Goal: Transaction & Acquisition: Purchase product/service

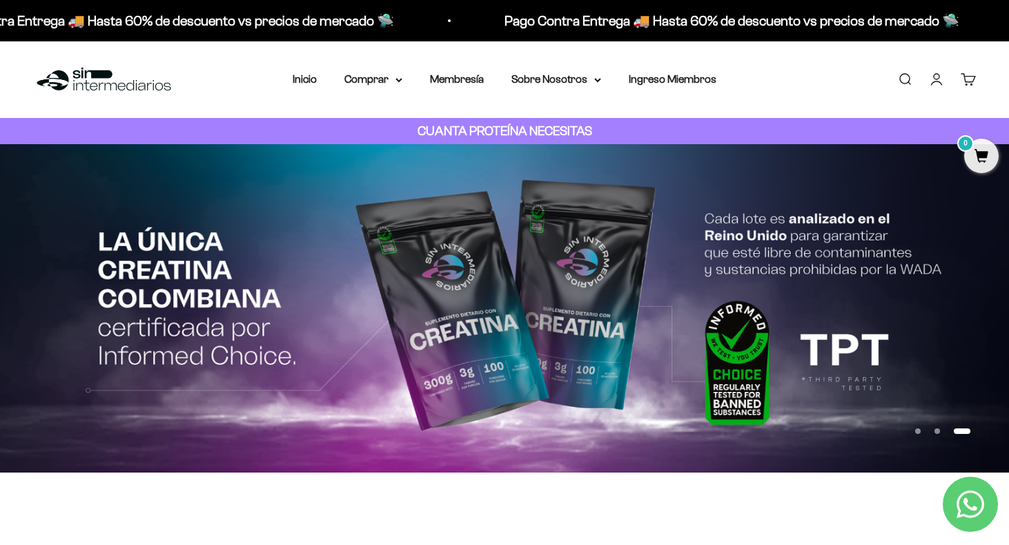
click at [940, 80] on link "Iniciar sesión" at bounding box center [936, 79] width 15 height 15
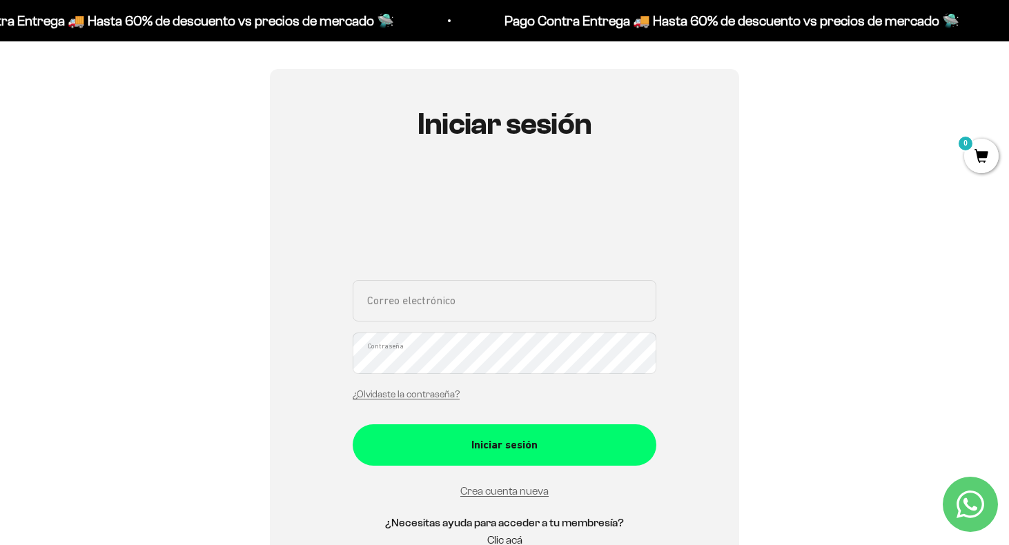
scroll to position [113, 0]
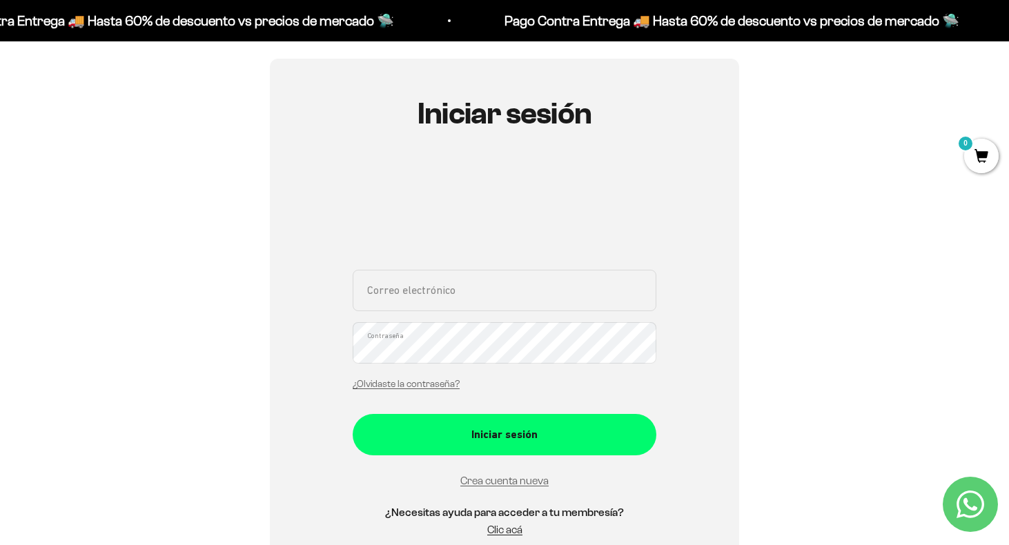
click at [463, 293] on input "Correo electrónico" at bounding box center [505, 290] width 304 height 41
type input "[PERSON_NAME][EMAIL_ADDRESS][DOMAIN_NAME]"
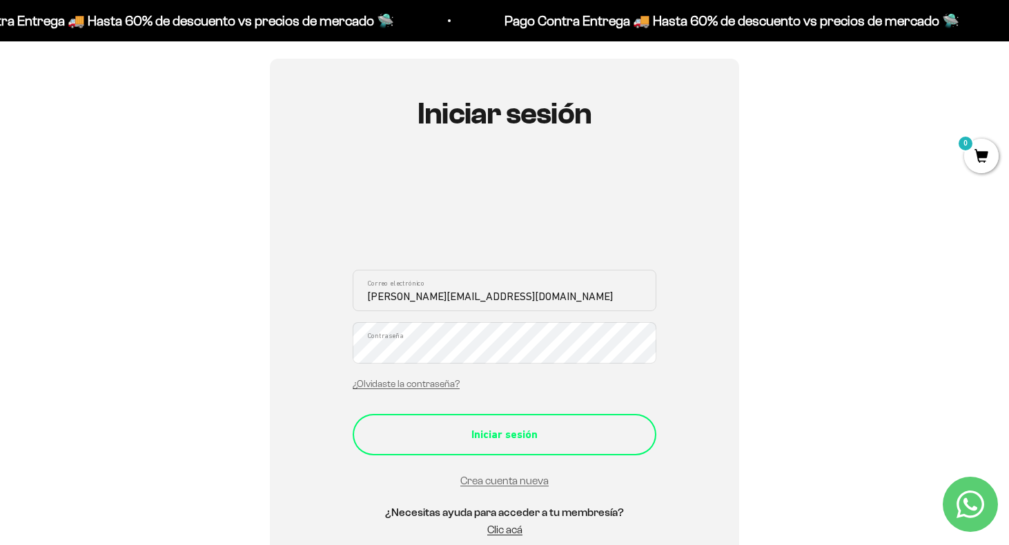
click at [500, 437] on div "Iniciar sesión" at bounding box center [504, 435] width 248 height 18
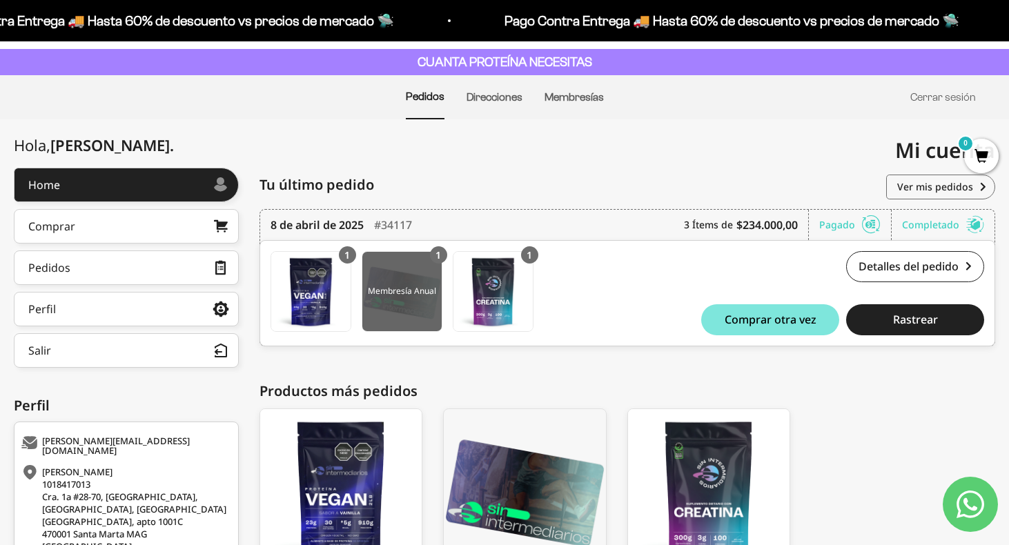
scroll to position [68, 0]
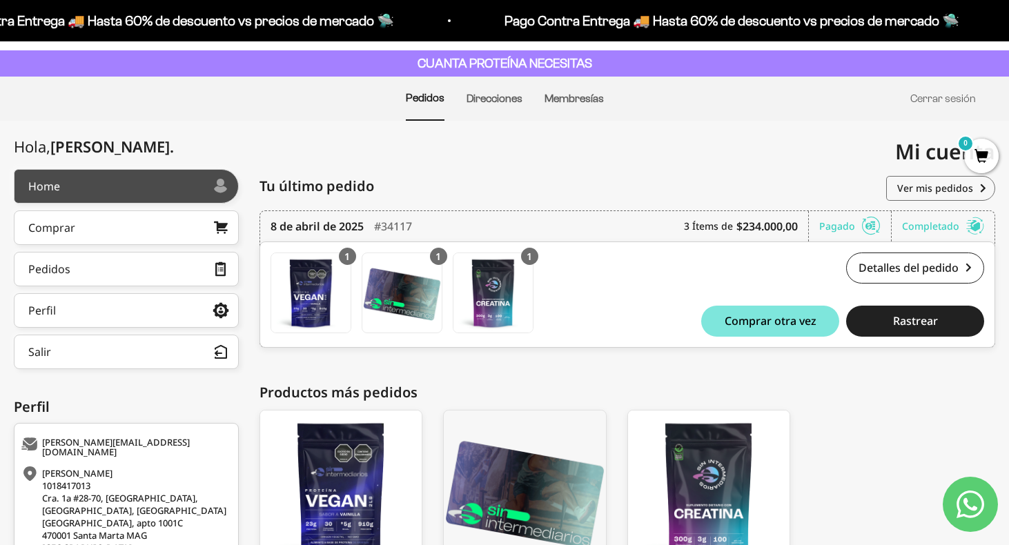
click at [152, 188] on div at bounding box center [137, 186] width 154 height 7
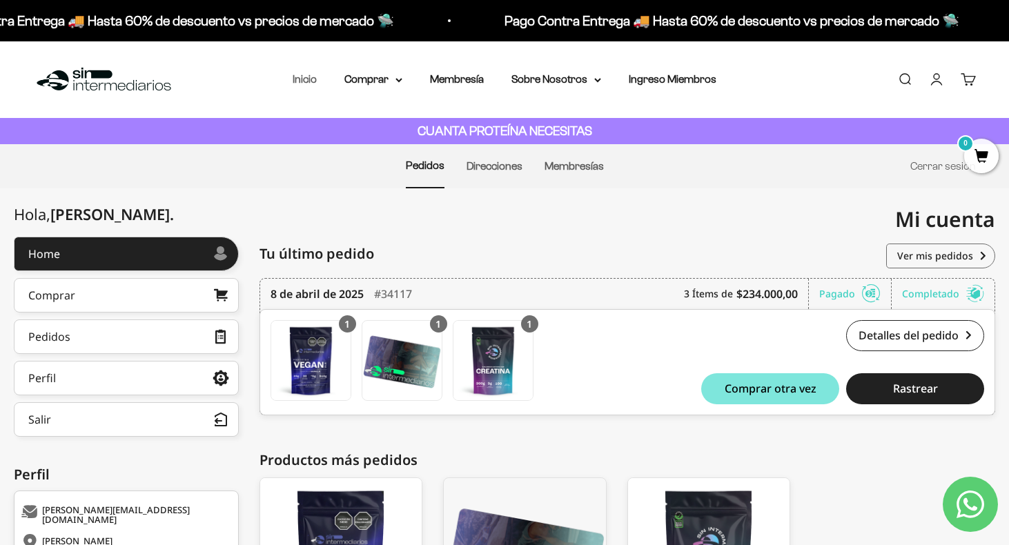
click at [306, 77] on link "Inicio" at bounding box center [305, 79] width 24 height 12
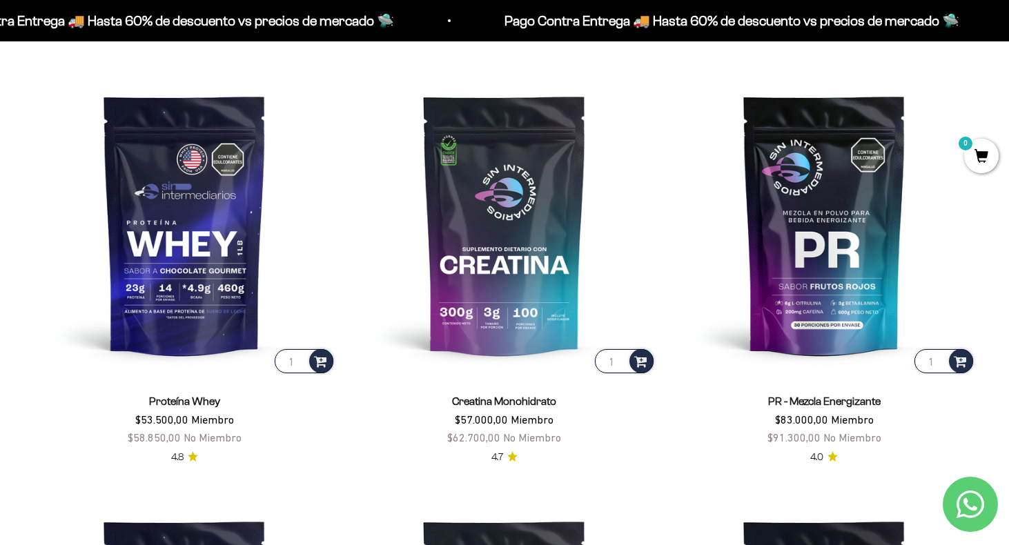
scroll to position [565, 0]
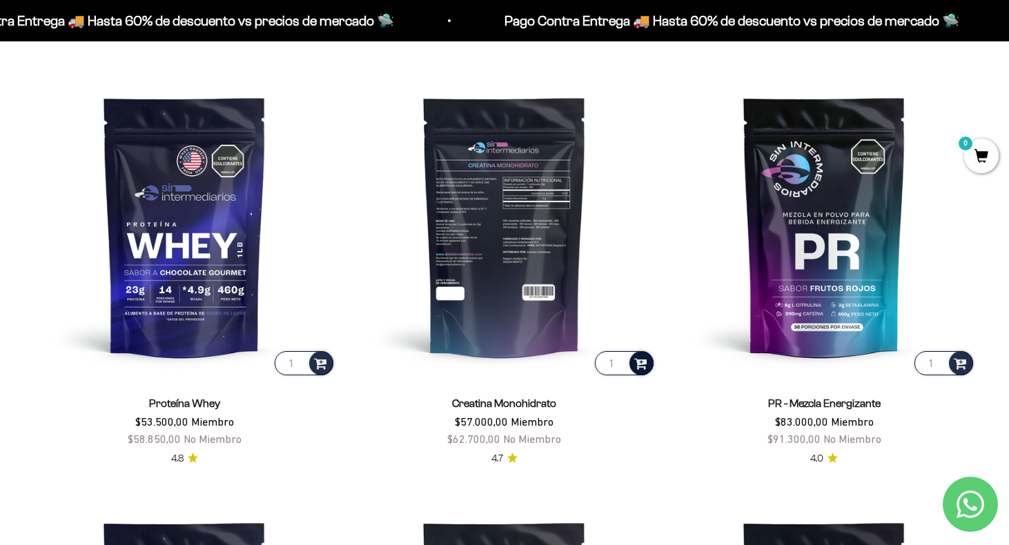
click at [636, 358] on span at bounding box center [640, 363] width 13 height 16
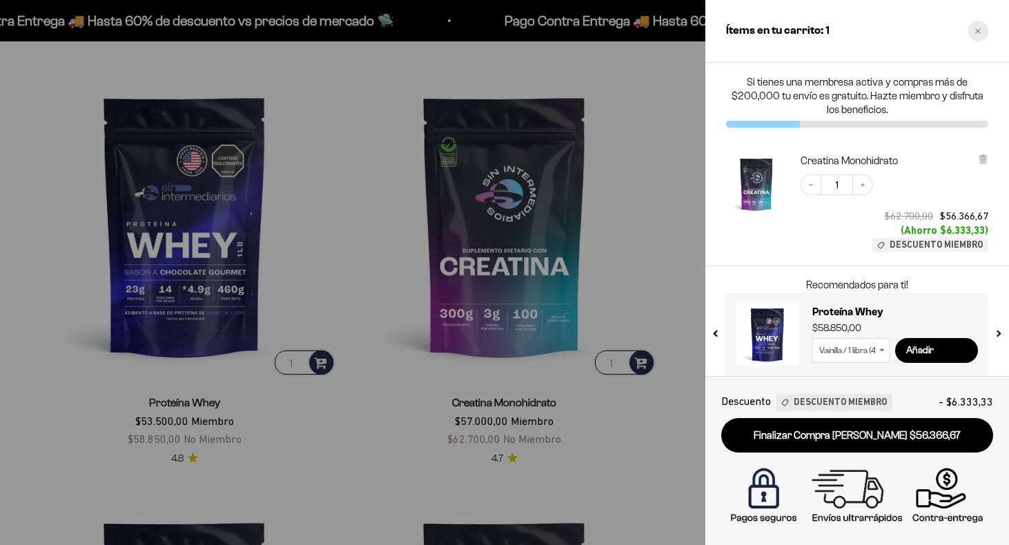
click at [977, 31] on icon "Close cart" at bounding box center [978, 31] width 7 height 7
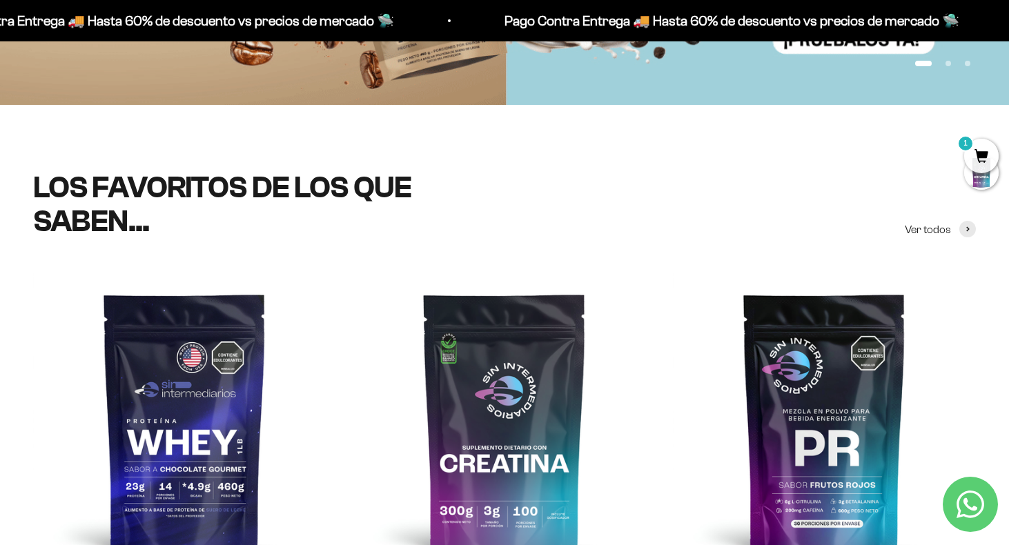
scroll to position [366, 0]
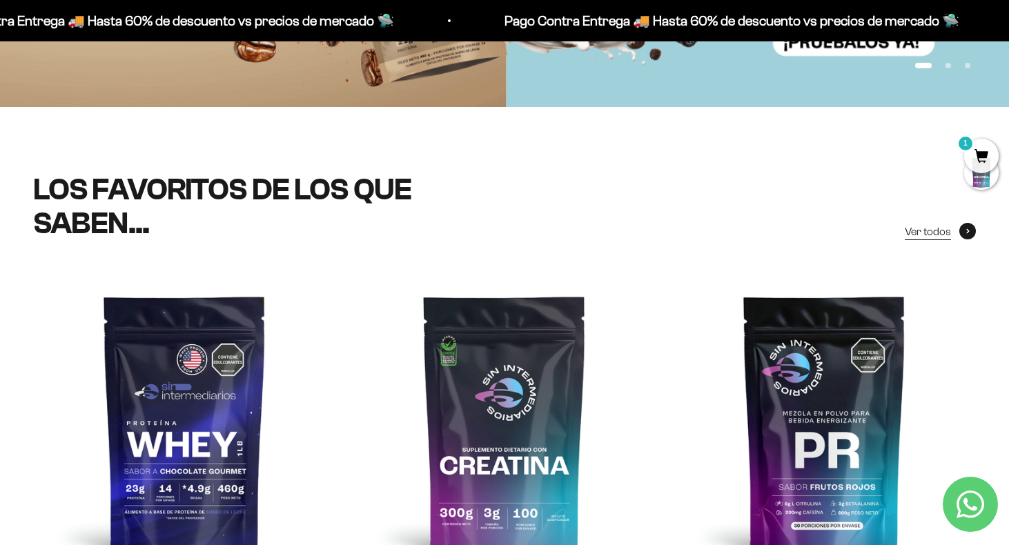
click at [945, 228] on span "Ver todos" at bounding box center [928, 232] width 46 height 18
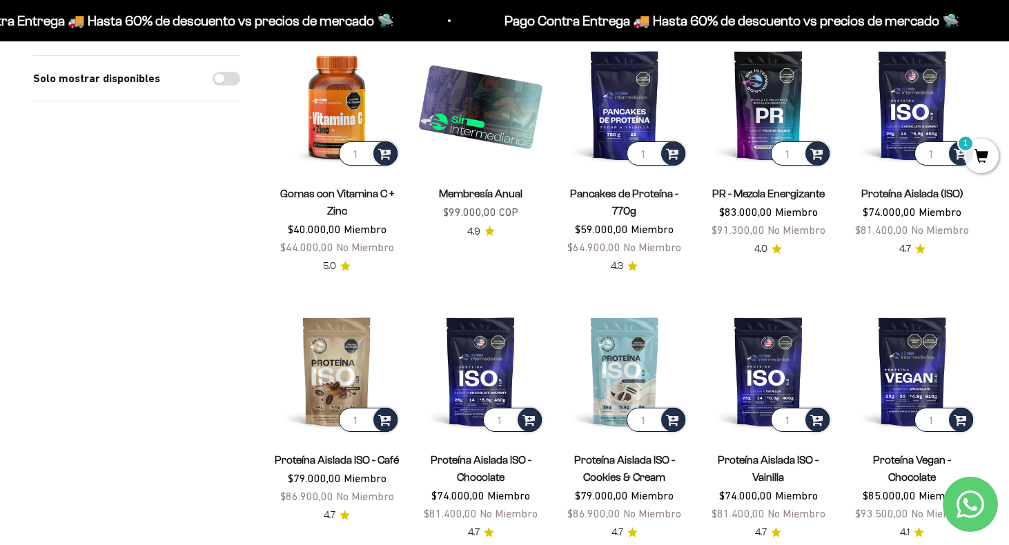
scroll to position [788, 0]
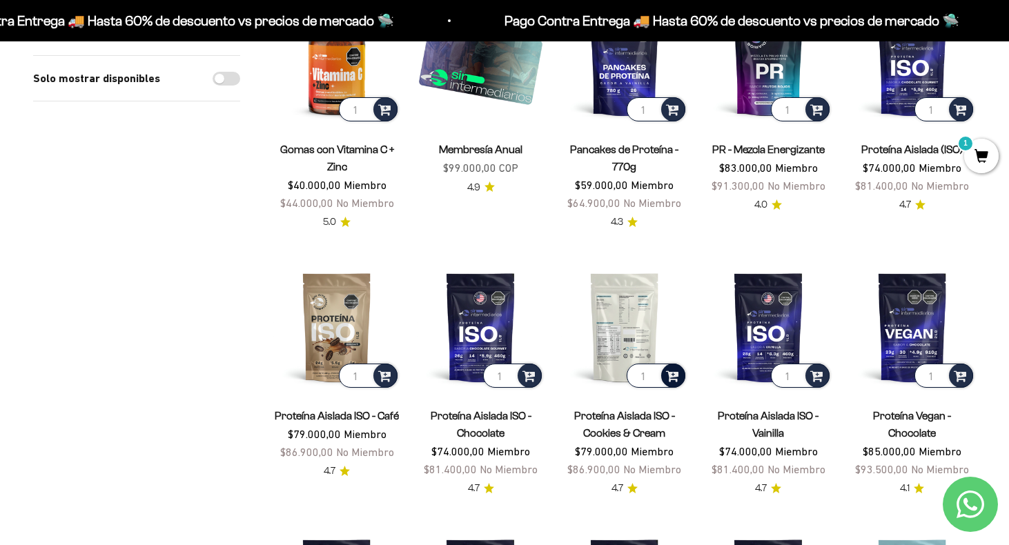
click at [672, 367] on span at bounding box center [672, 375] width 13 height 16
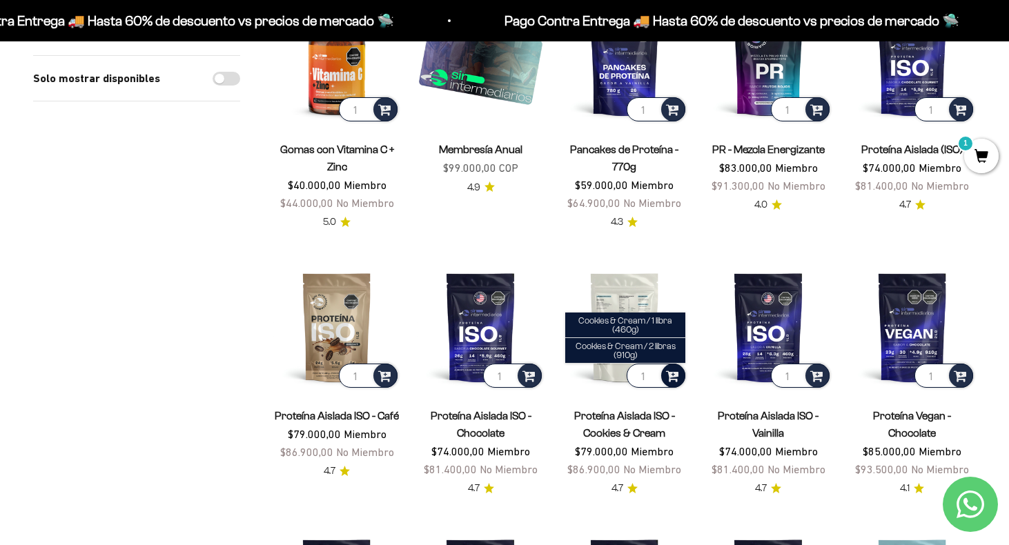
click at [673, 367] on span at bounding box center [672, 375] width 13 height 16
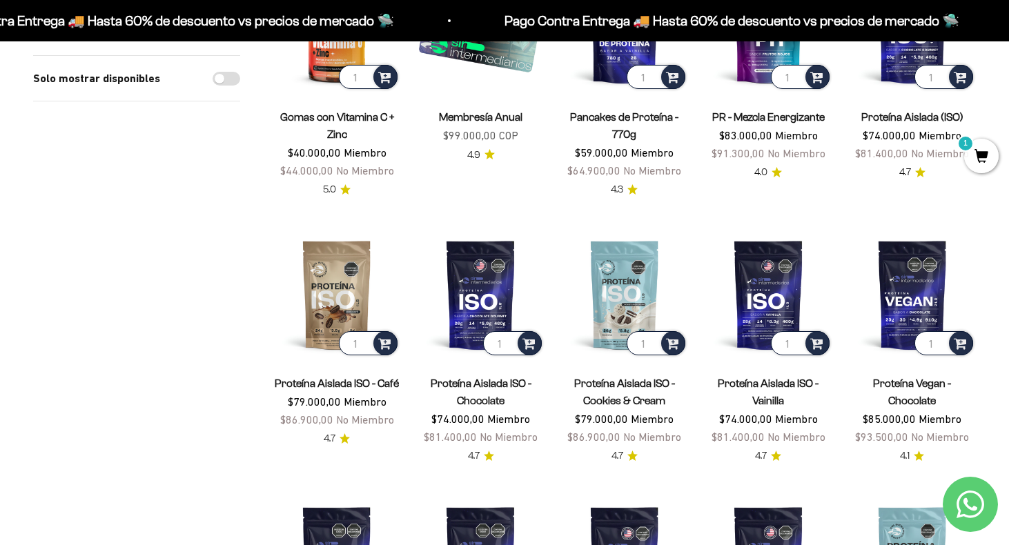
scroll to position [827, 0]
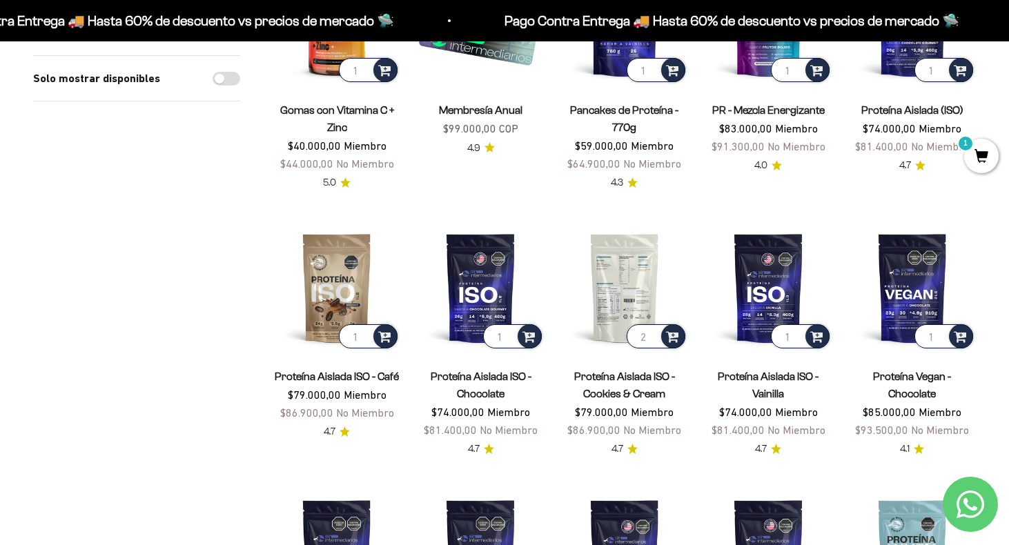
click at [653, 324] on input "2" at bounding box center [656, 336] width 59 height 24
type input "1"
click at [652, 324] on input "1" at bounding box center [656, 336] width 59 height 24
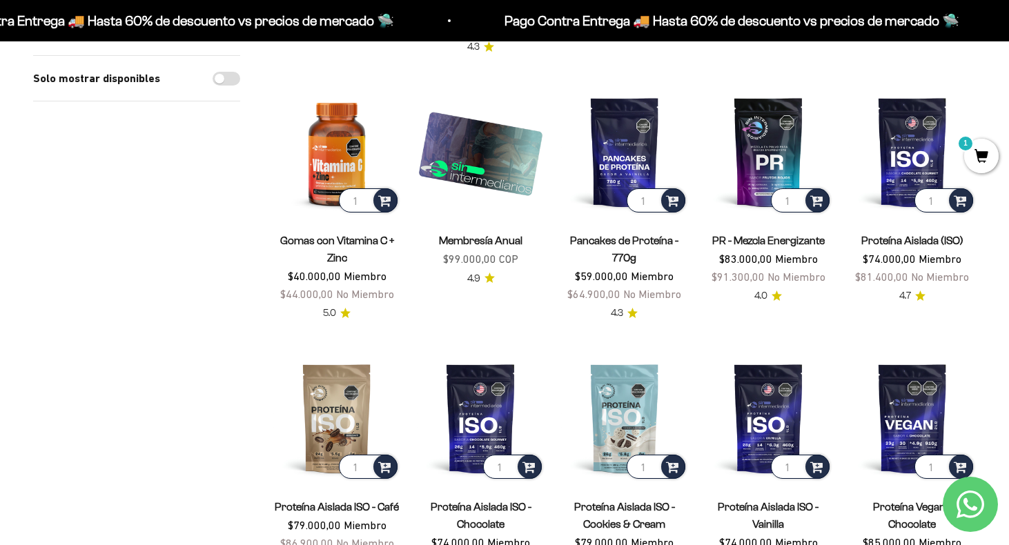
scroll to position [698, 0]
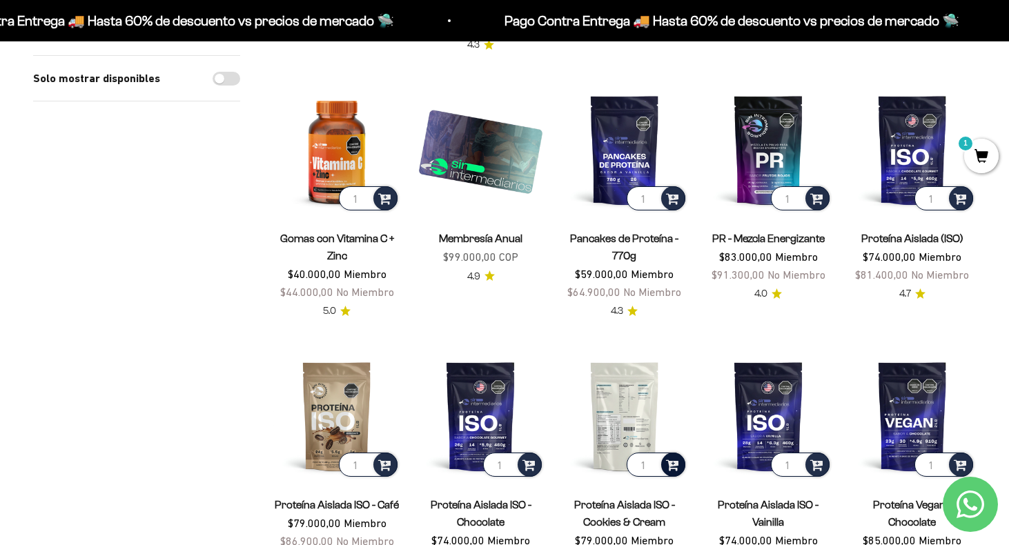
click at [674, 456] on span at bounding box center [672, 464] width 13 height 16
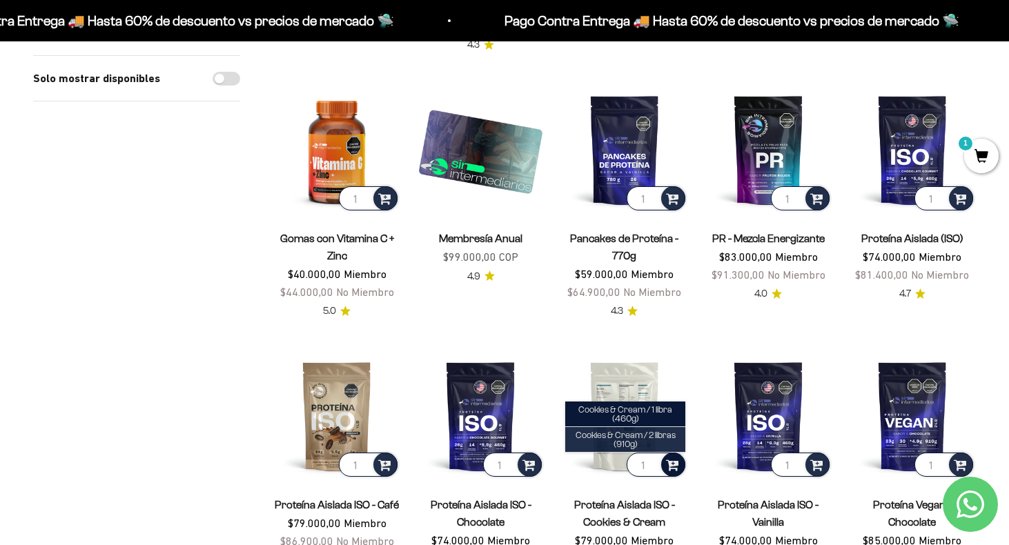
click at [643, 430] on span "Cookies & Cream / 2 libras (910g)" at bounding box center [626, 439] width 100 height 19
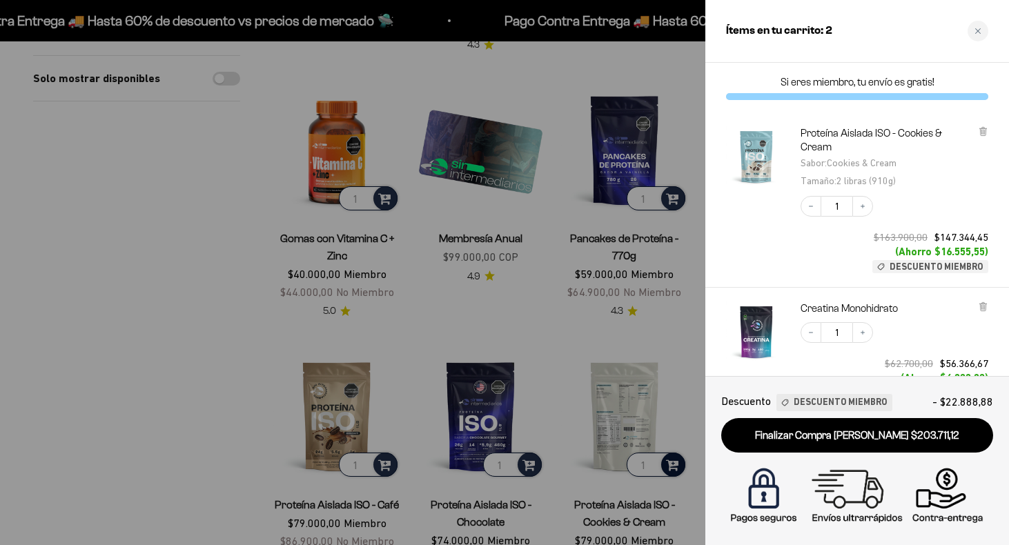
click at [384, 446] on div at bounding box center [504, 272] width 1009 height 545
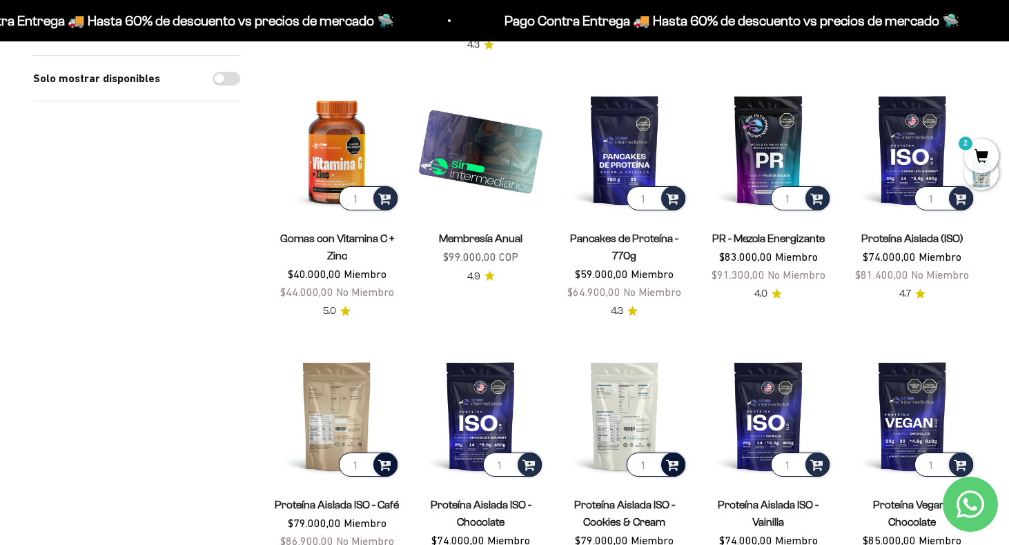
click at [385, 456] on span at bounding box center [384, 464] width 13 height 16
click at [378, 420] on li "Café / 1 libra (460g)" at bounding box center [337, 428] width 120 height 17
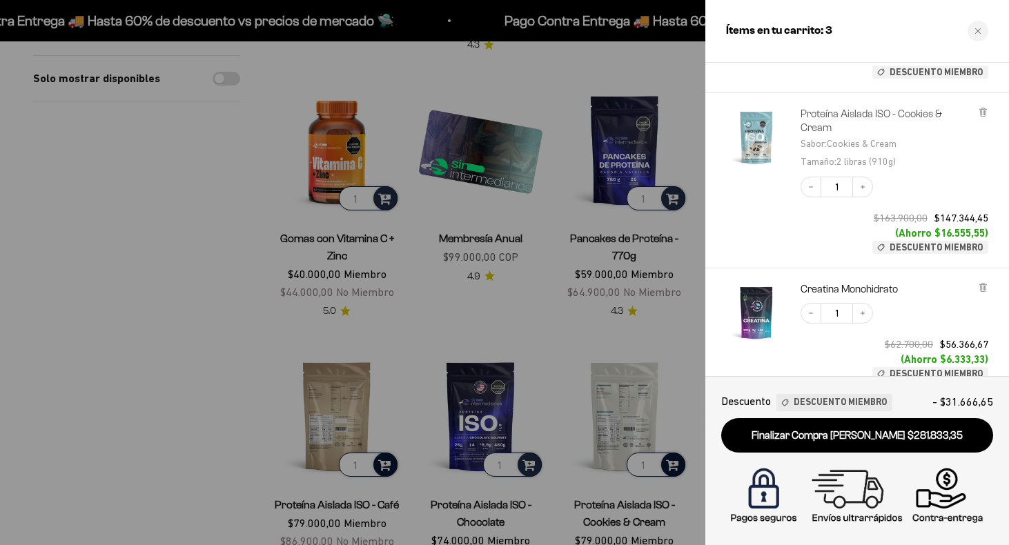
scroll to position [320, 0]
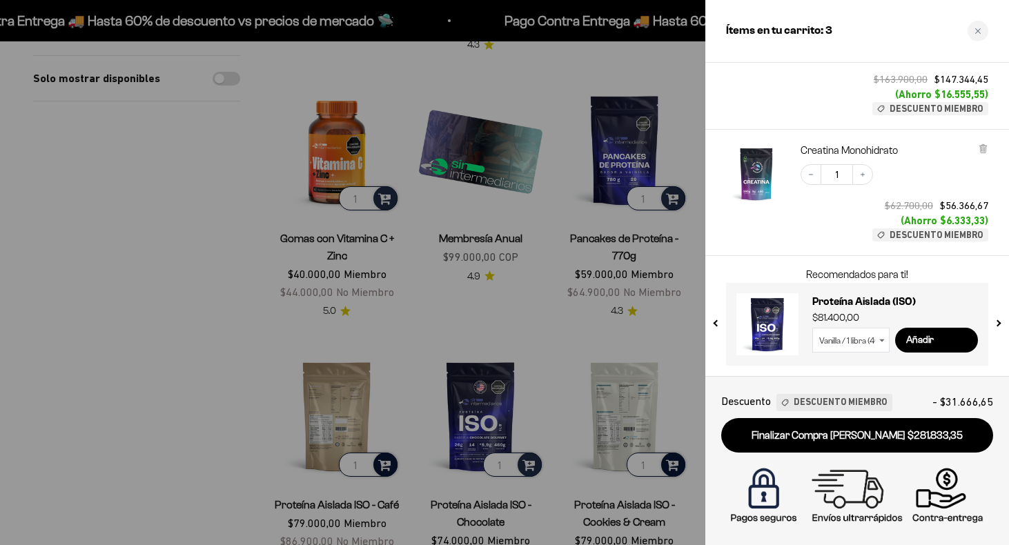
click at [275, 285] on div at bounding box center [504, 272] width 1009 height 545
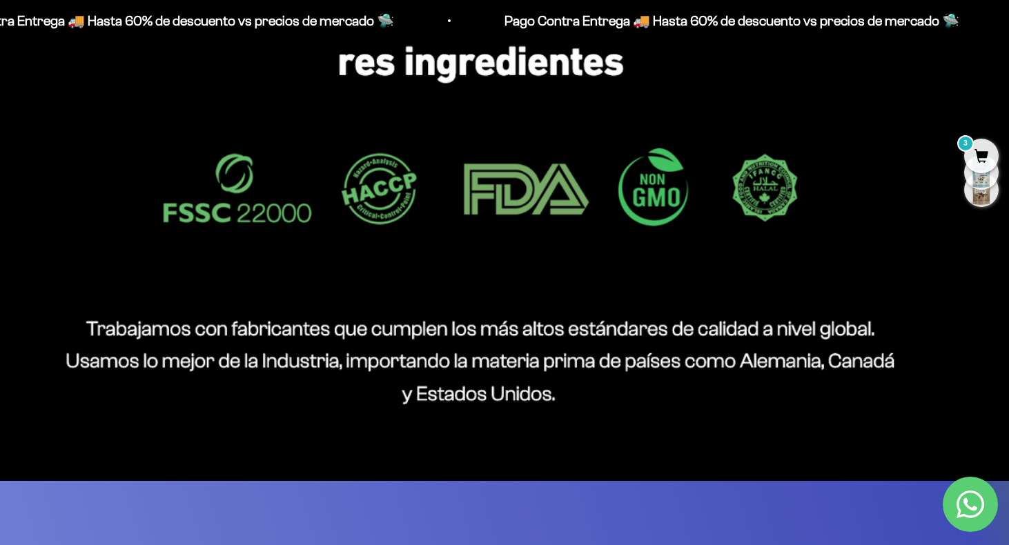
scroll to position [1943, 0]
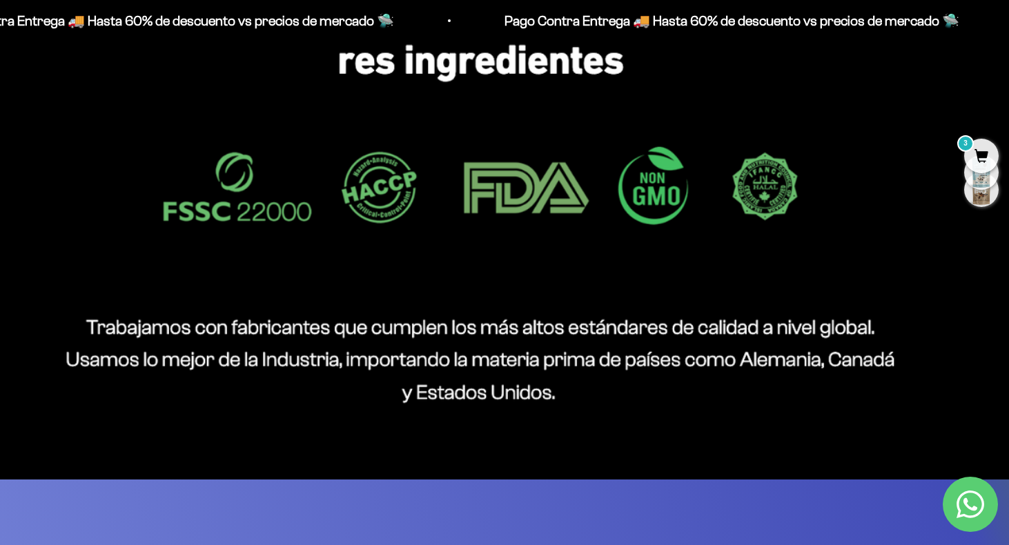
click at [984, 150] on span "3" at bounding box center [981, 156] width 35 height 35
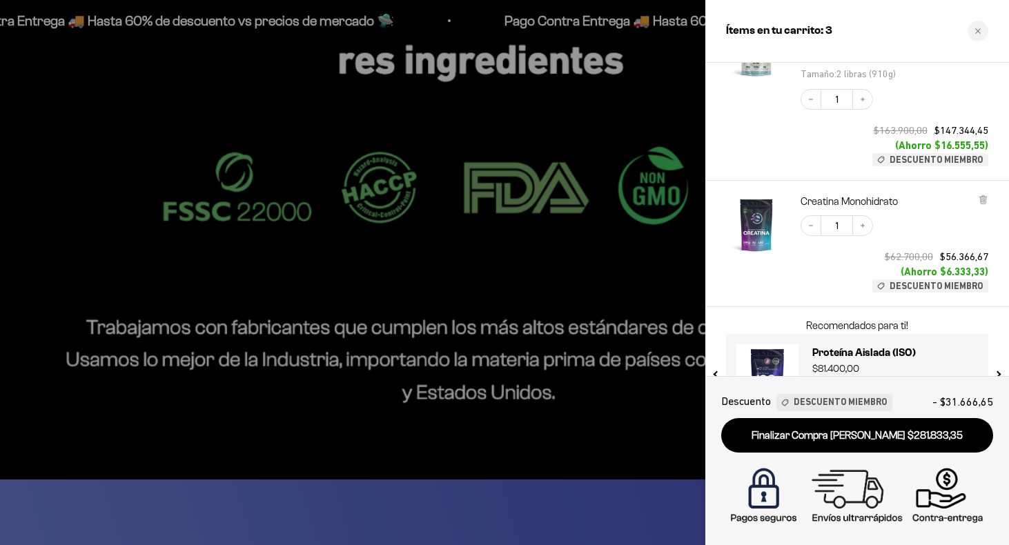
scroll to position [320, 0]
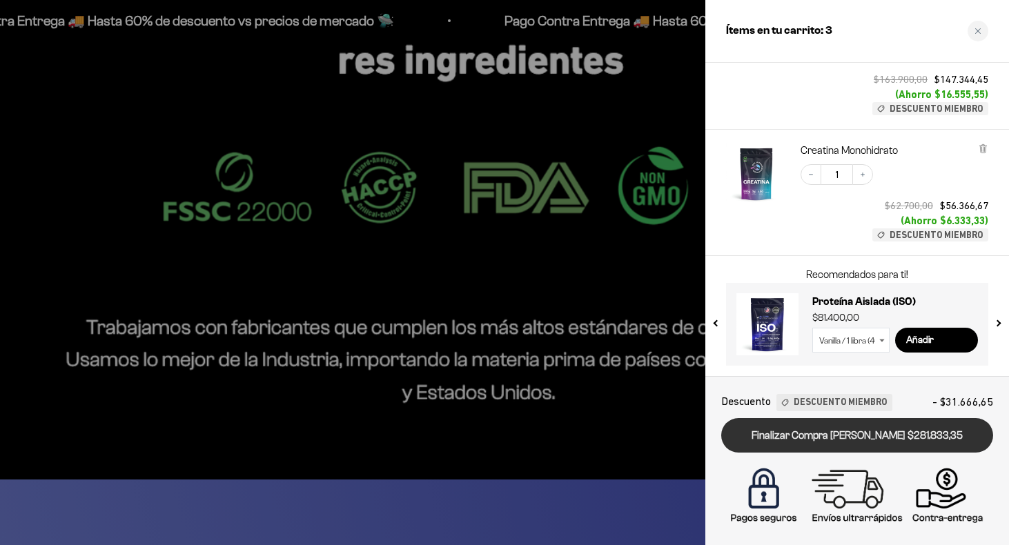
click at [912, 437] on link "Finalizar Compra [PERSON_NAME] $281.833,35" at bounding box center [857, 435] width 272 height 35
